Goal: Task Accomplishment & Management: Manage account settings

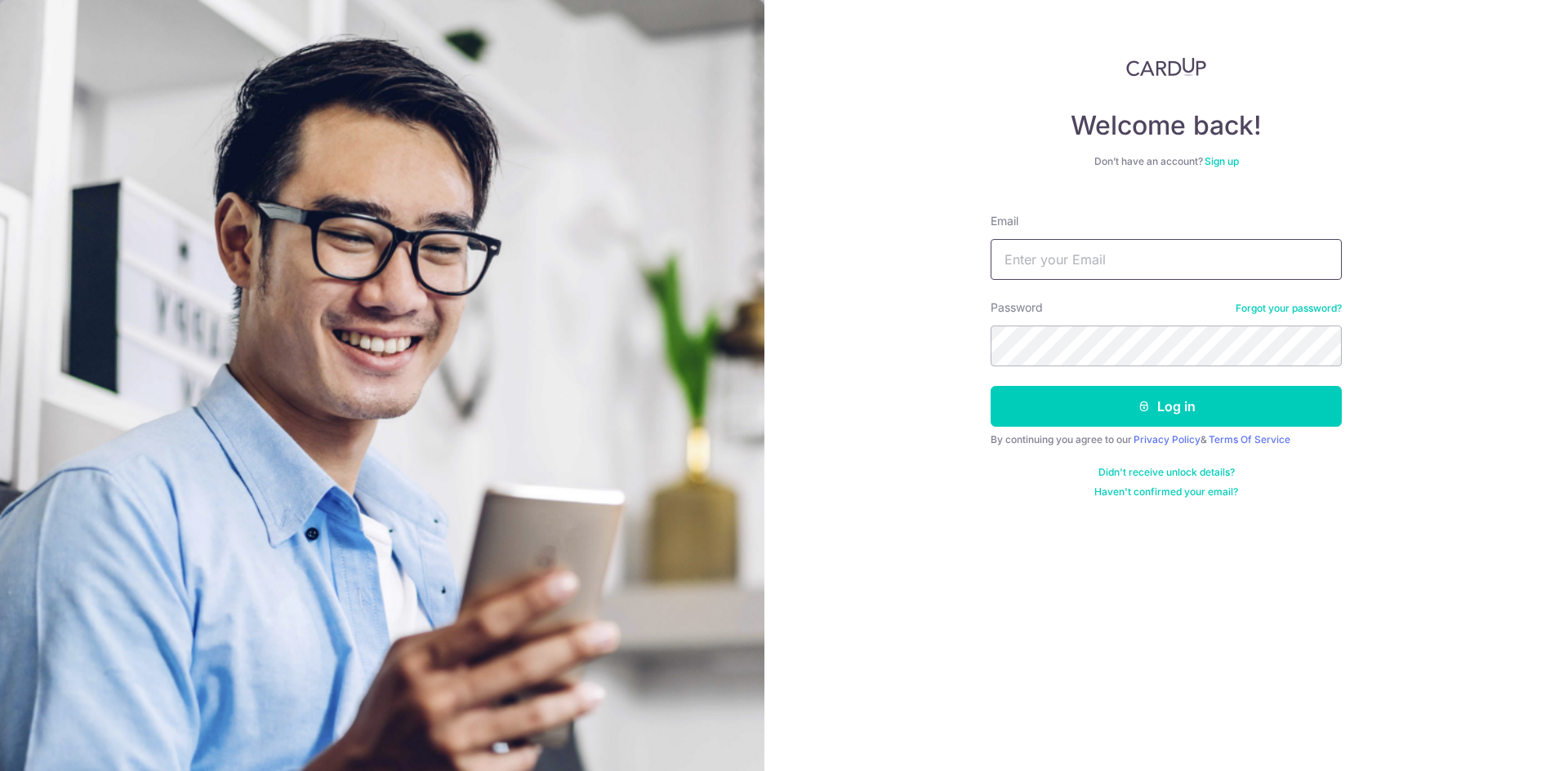
click at [1048, 253] on input "Email" at bounding box center [1166, 259] width 351 height 41
type input "[DOMAIN_NAME][EMAIL_ADDRESS][DOMAIN_NAME]"
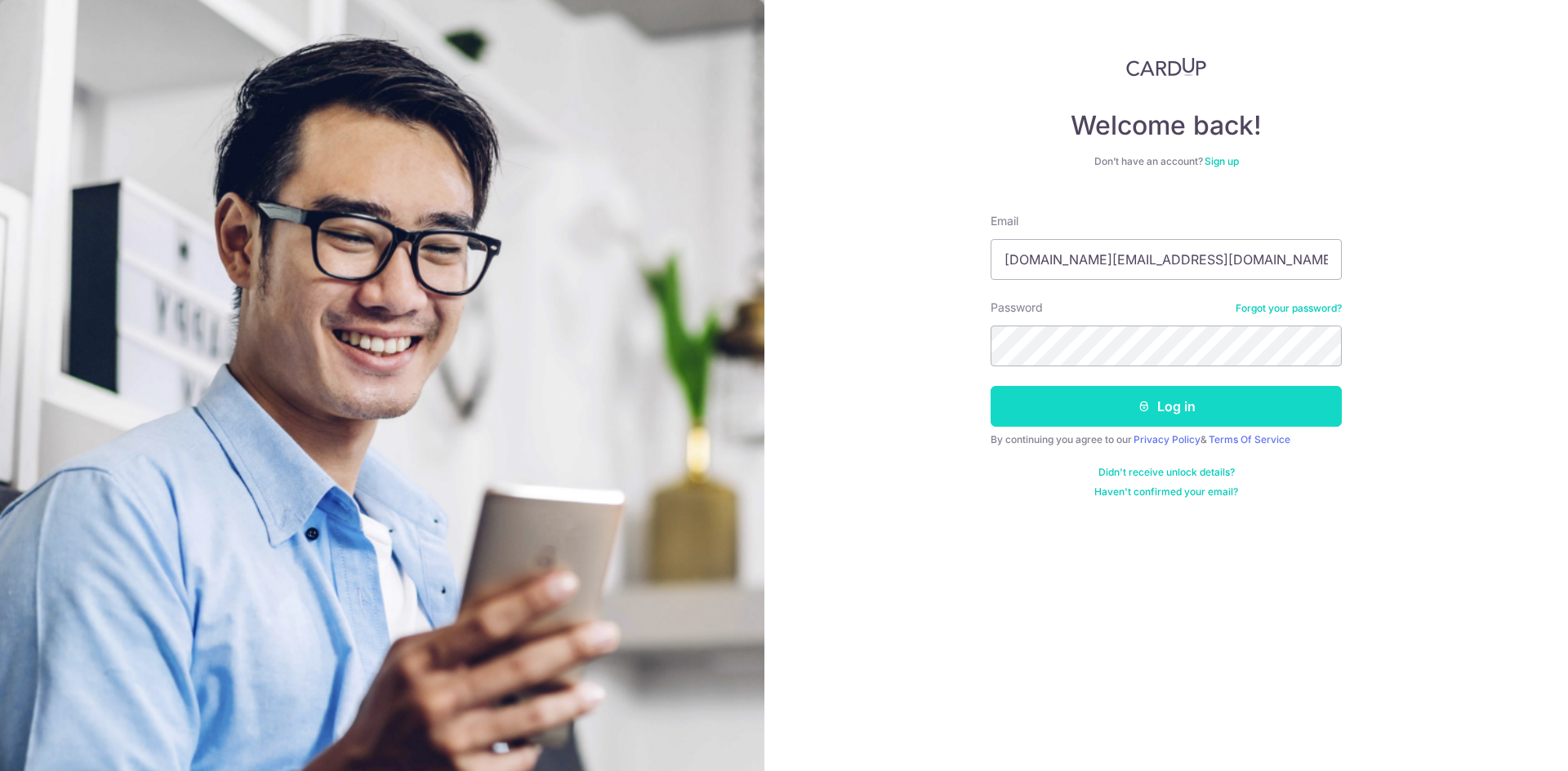
click at [1065, 399] on button "Log in" at bounding box center [1166, 406] width 351 height 41
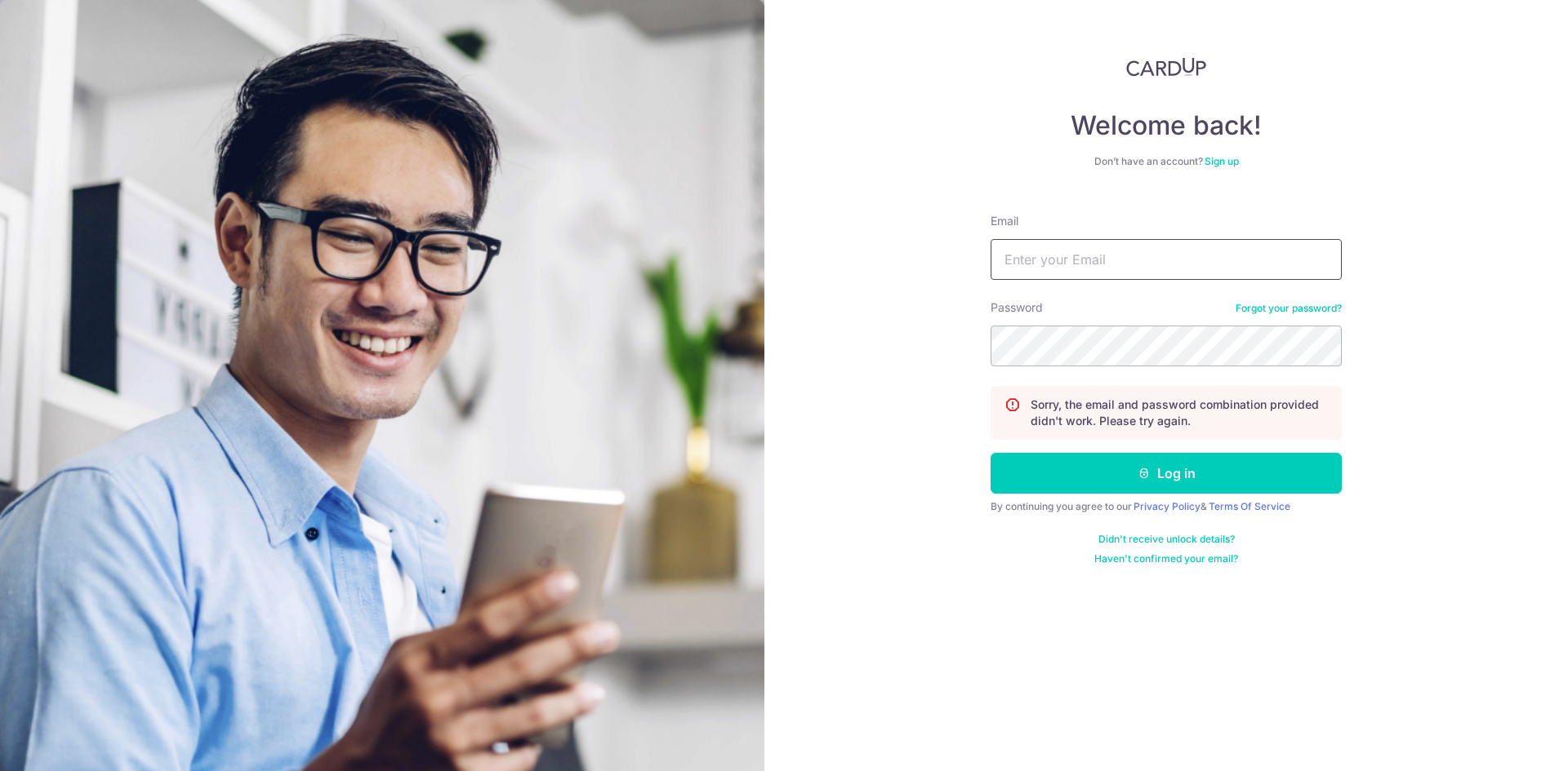
click at [1091, 254] on input "Email" at bounding box center [1166, 259] width 351 height 41
type input "[DOMAIN_NAME][EMAIL_ADDRESS][DOMAIN_NAME]"
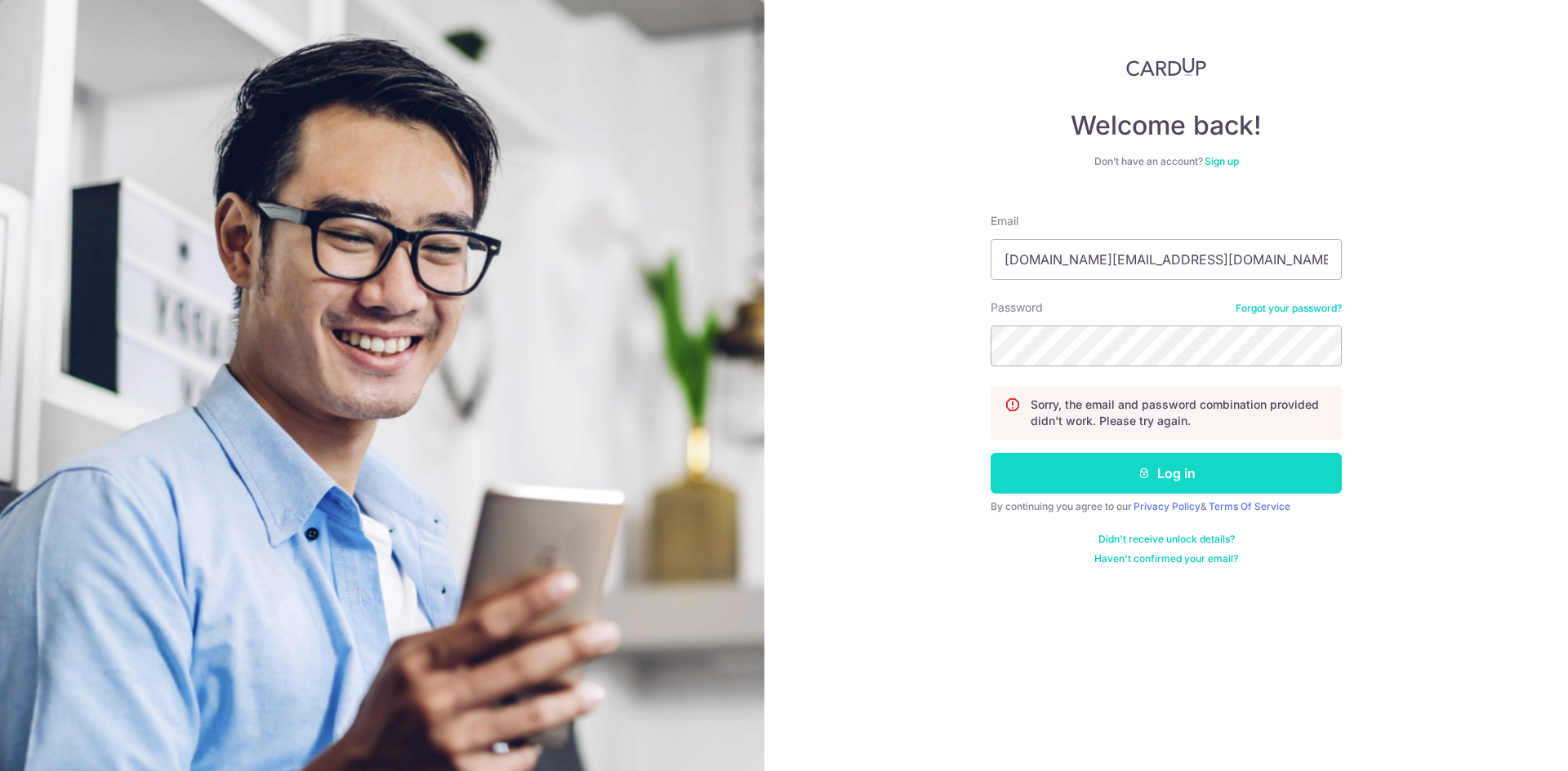
click at [1129, 470] on button "Log in" at bounding box center [1166, 474] width 351 height 41
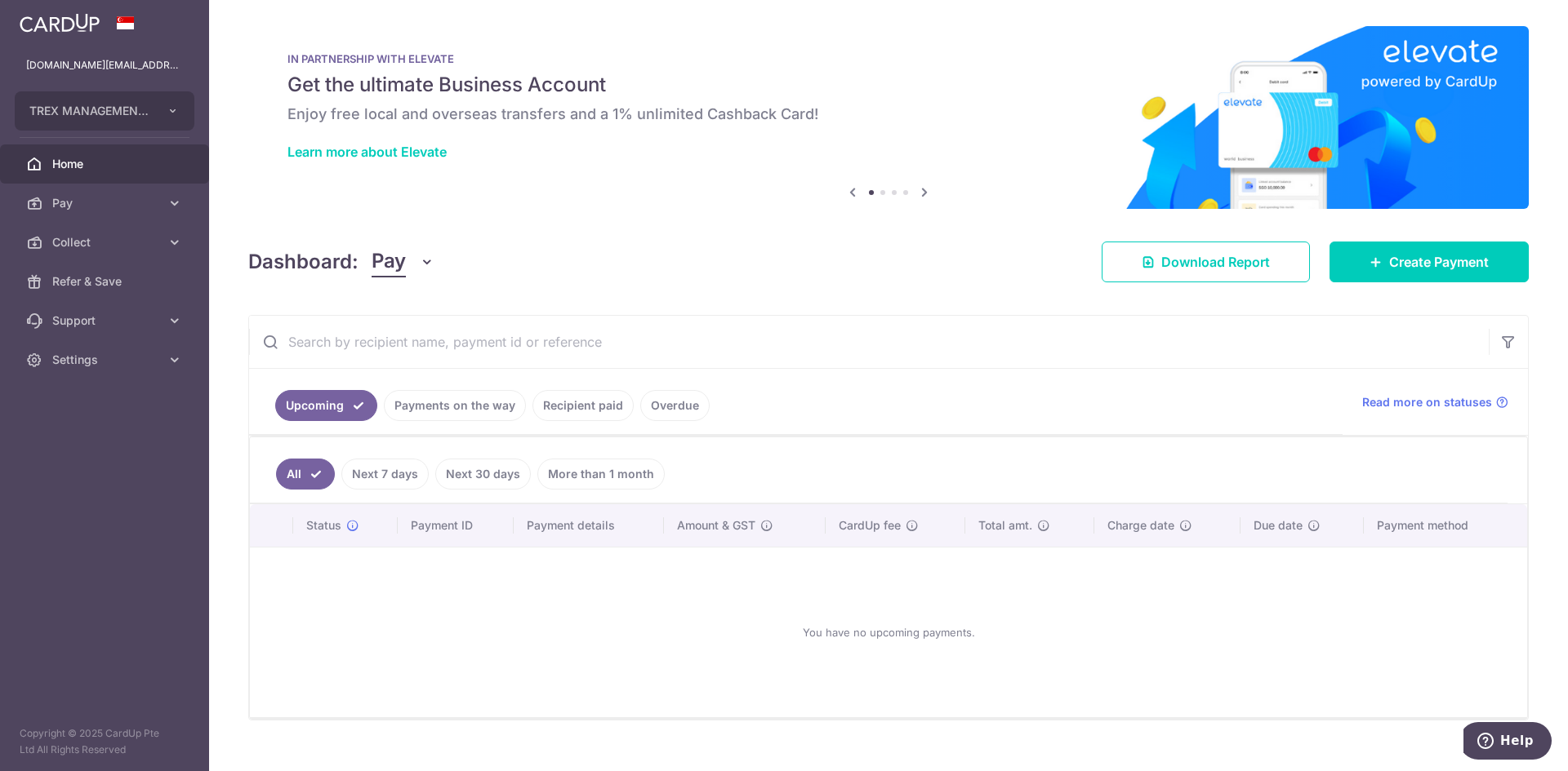
click at [572, 409] on link "Recipient paid" at bounding box center [583, 405] width 101 height 31
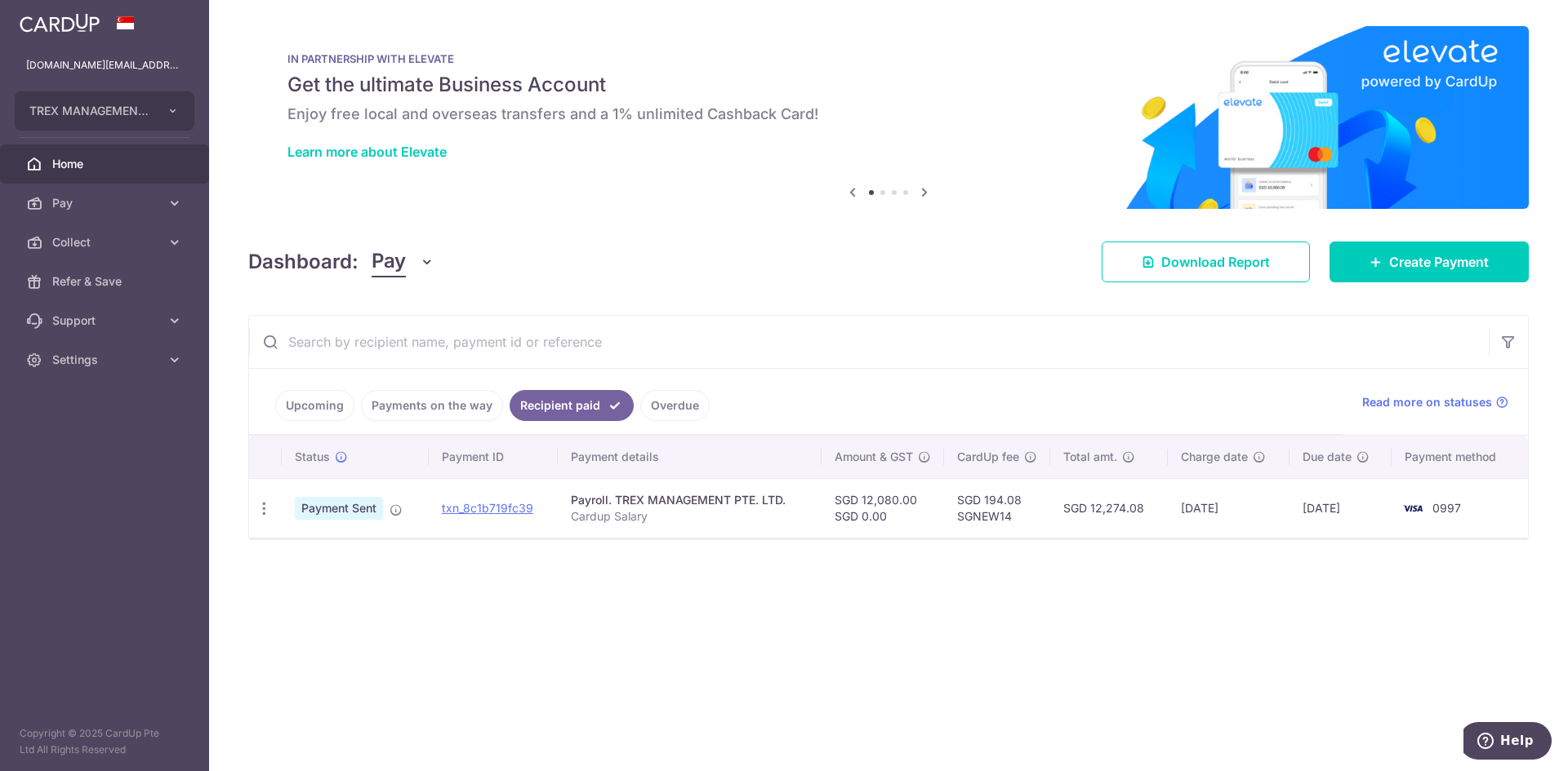
click at [426, 408] on link "Payments on the way" at bounding box center [432, 405] width 142 height 31
